Goal: Transaction & Acquisition: Purchase product/service

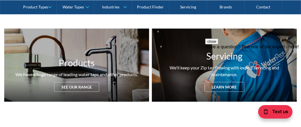
scroll to position [233, 0]
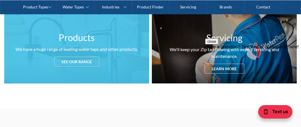
click at [82, 60] on div "See our range" at bounding box center [76, 62] width 45 height 10
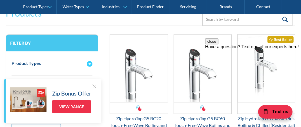
scroll to position [744, 0]
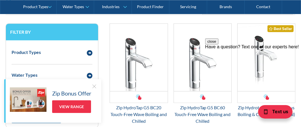
click at [218, 44] on button "close" at bounding box center [211, 41] width 13 height 6
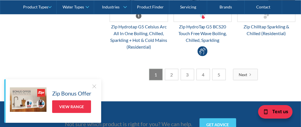
scroll to position [1633, 0]
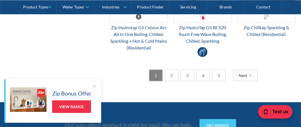
click at [245, 73] on div "Next" at bounding box center [243, 76] width 8 height 6
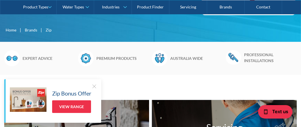
scroll to position [133, 0]
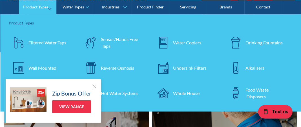
click at [55, 43] on div "Filtered Water Taps" at bounding box center [47, 42] width 38 height 7
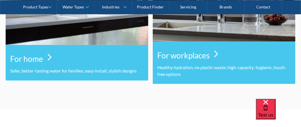
scroll to position [367, 0]
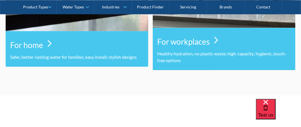
click at [35, 44] on h3 "For home" at bounding box center [26, 45] width 33 height 12
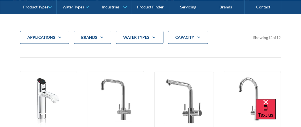
scroll to position [200, 0]
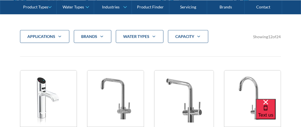
click at [88, 37] on div "Brands" at bounding box center [89, 37] width 16 height 6
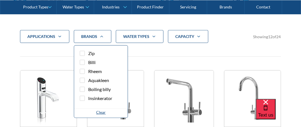
click at [88, 52] on span "Zip" at bounding box center [91, 53] width 6 height 7
click at [88, 52] on input "Zip" at bounding box center [87, 52] width 4 height 4
checkbox input "true"
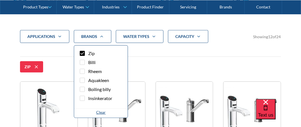
scroll to position [207, 0]
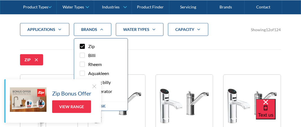
click at [171, 46] on div "applications Commercial Residential Clear Brands Zip Billi Rheem Aquakleen Boil…" at bounding box center [150, 36] width 261 height 27
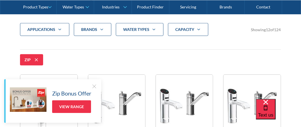
click at [94, 87] on div at bounding box center [94, 87] width 6 height 6
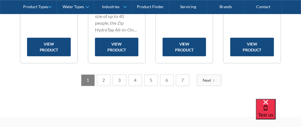
scroll to position [941, 0]
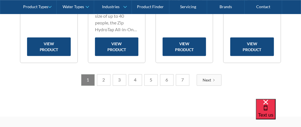
click at [207, 77] on div "Next" at bounding box center [207, 80] width 8 height 6
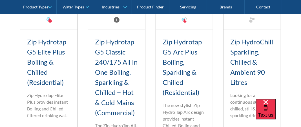
scroll to position [318, 0]
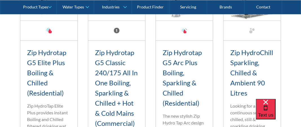
click at [46, 53] on link "Zip Hydrotap G5 Elite Plus Boiling & Chilled (Residential)" at bounding box center [46, 72] width 39 height 49
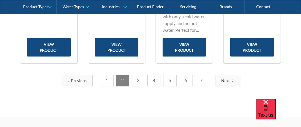
scroll to position [941, 0]
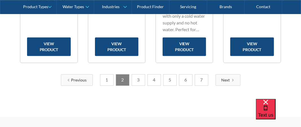
click at [137, 74] on link "3" at bounding box center [139, 80] width 14 height 12
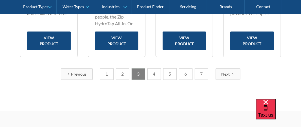
scroll to position [897, 0]
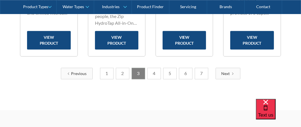
click at [155, 71] on link "4" at bounding box center [154, 74] width 14 height 12
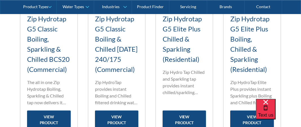
scroll to position [807, 0]
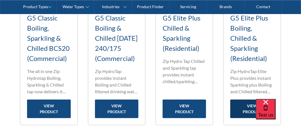
click at [247, 110] on link "view product" at bounding box center [251, 109] width 43 height 19
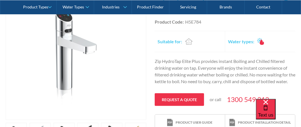
scroll to position [146, 0]
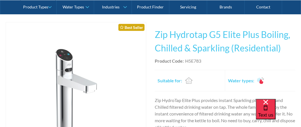
scroll to position [105, 0]
